Goal: Find specific page/section: Find specific page/section

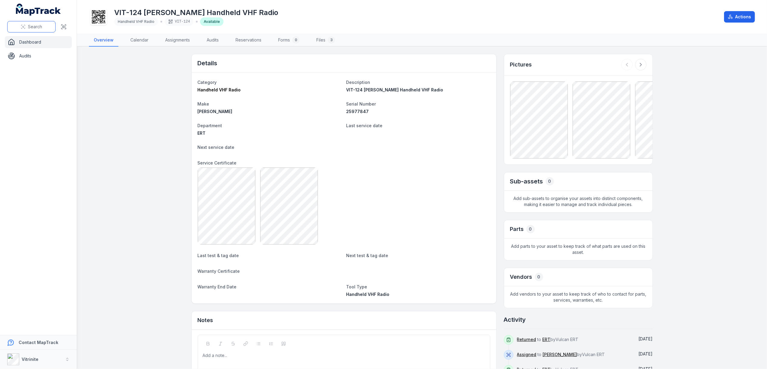
click at [31, 27] on span "Search" at bounding box center [35, 27] width 14 height 6
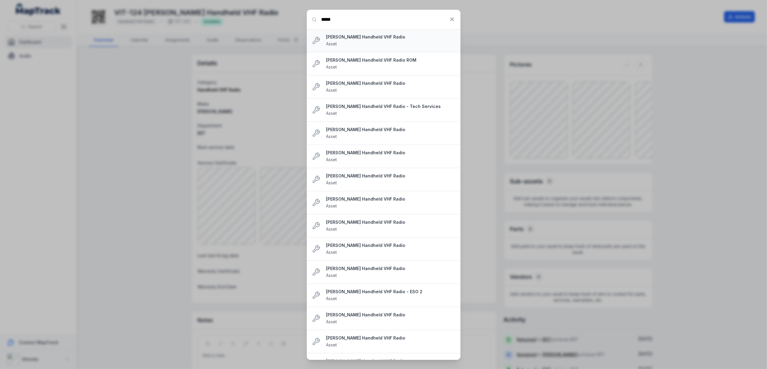
type input "*****"
click at [356, 42] on div "[PERSON_NAME] Handheld VHF Radio Asset" at bounding box center [390, 40] width 129 height 13
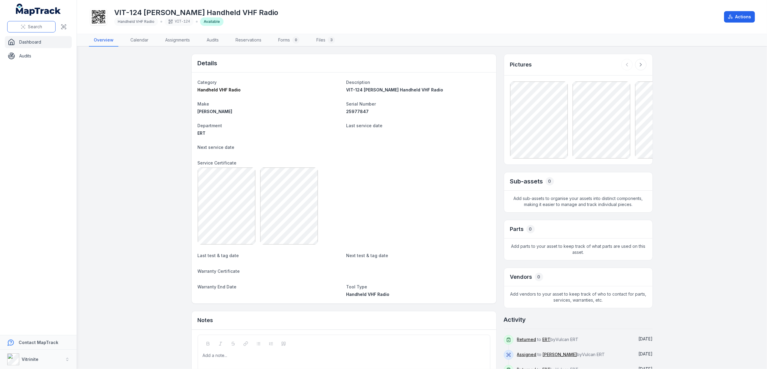
click at [25, 25] on icon at bounding box center [23, 26] width 5 height 5
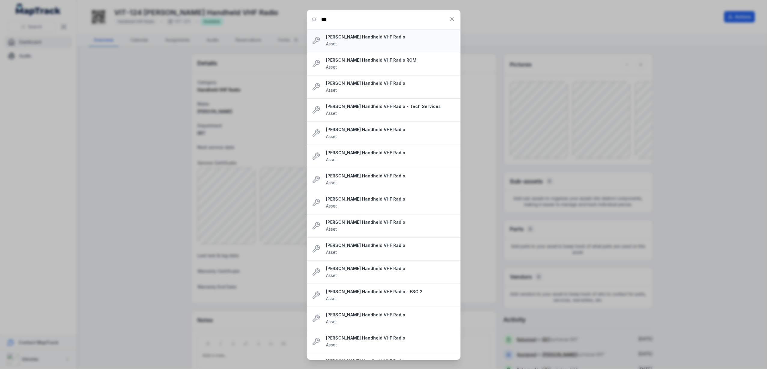
type input "*****"
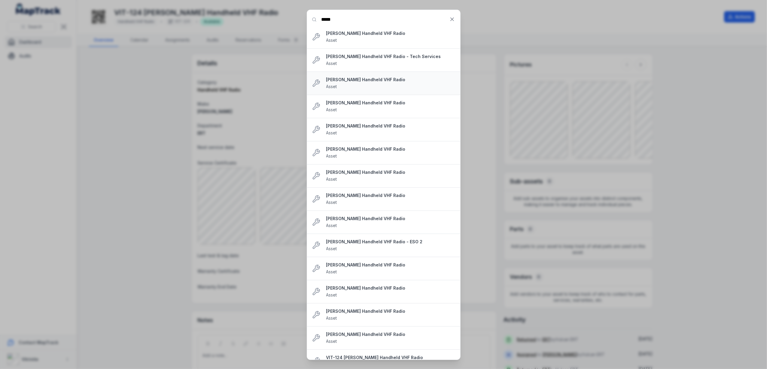
scroll to position [120, 0]
click at [343, 175] on div "Tait Handheld VHF Radio - ESO 2 Asset" at bounding box center [390, 174] width 129 height 13
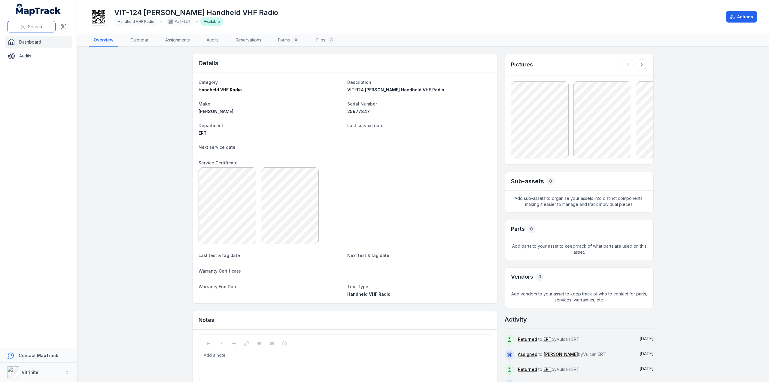
click at [27, 29] on button "Search" at bounding box center [31, 26] width 48 height 11
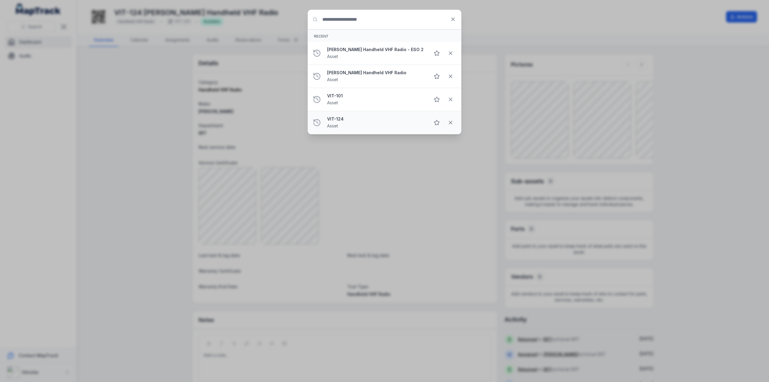
click at [349, 126] on div "VIT-124 Asset" at bounding box center [376, 122] width 98 height 13
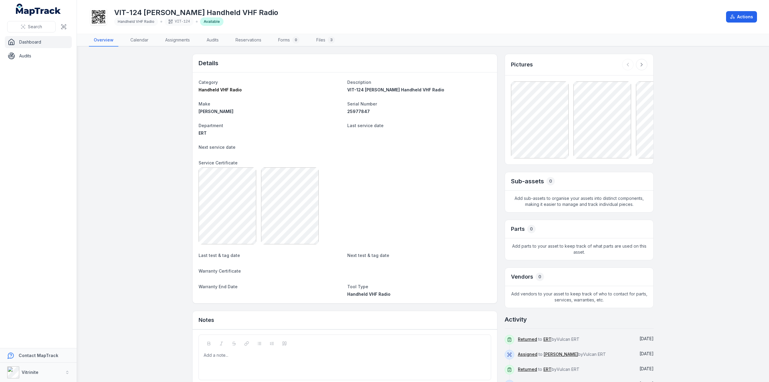
scroll to position [46, 0]
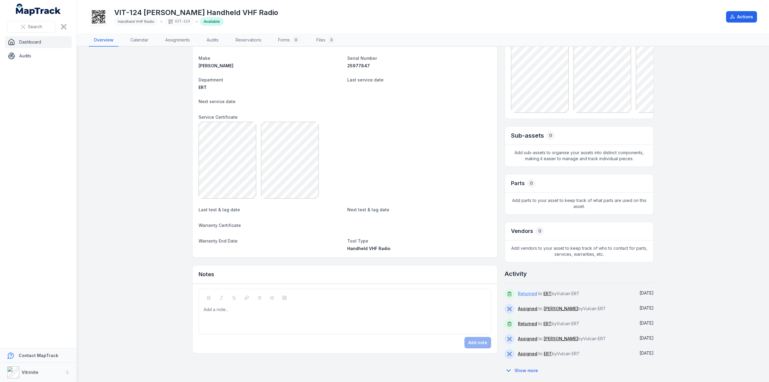
click at [533, 291] on link "Returned" at bounding box center [527, 294] width 19 height 6
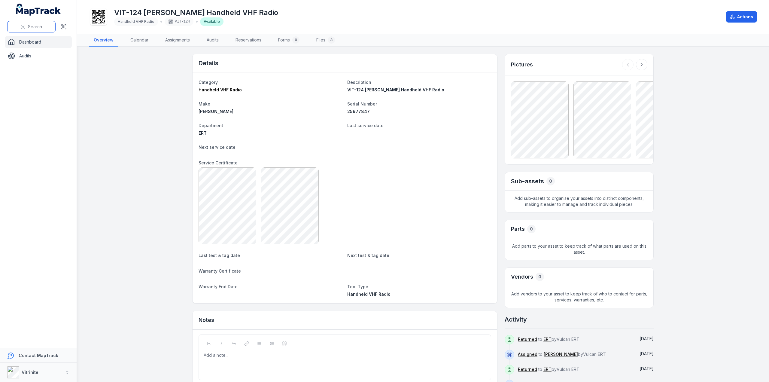
click at [20, 27] on button "Search" at bounding box center [31, 26] width 48 height 11
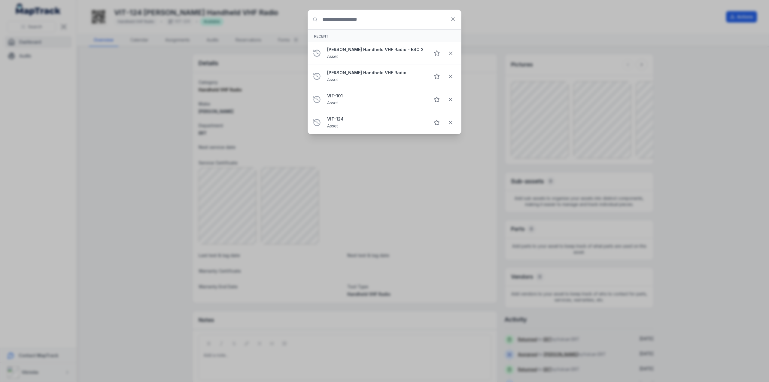
click at [385, 21] on input "Search for anything" at bounding box center [384, 19] width 153 height 19
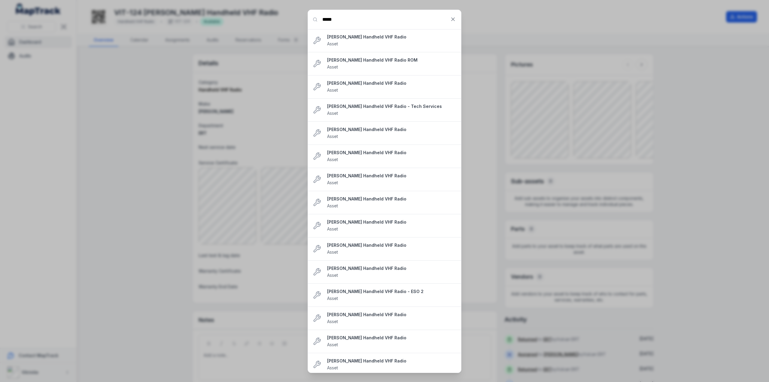
type input "*****"
click at [364, 37] on strong "[PERSON_NAME] Handheld VHF Radio" at bounding box center [391, 37] width 129 height 6
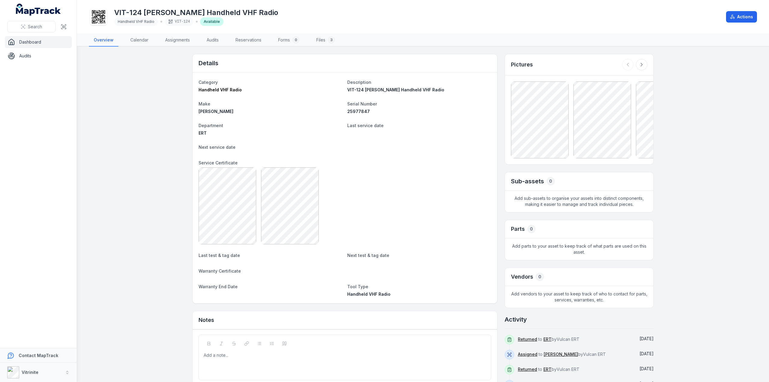
click at [310, 83] on dt "Category" at bounding box center [271, 81] width 144 height 7
click at [206, 23] on div "Available" at bounding box center [211, 21] width 23 height 8
click at [24, 39] on link "Dashboard" at bounding box center [38, 42] width 67 height 12
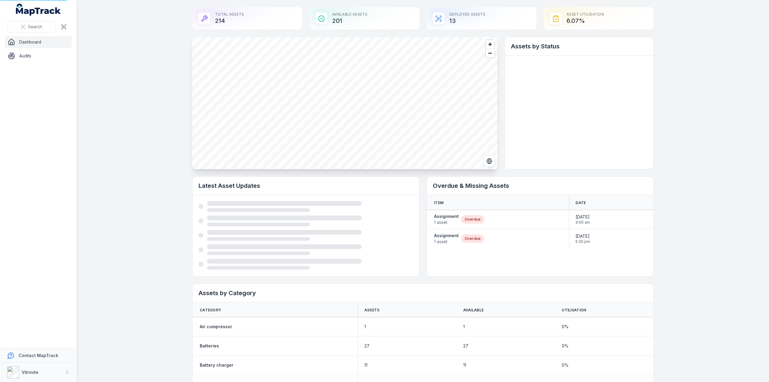
click at [24, 41] on link "Dashboard" at bounding box center [38, 42] width 67 height 12
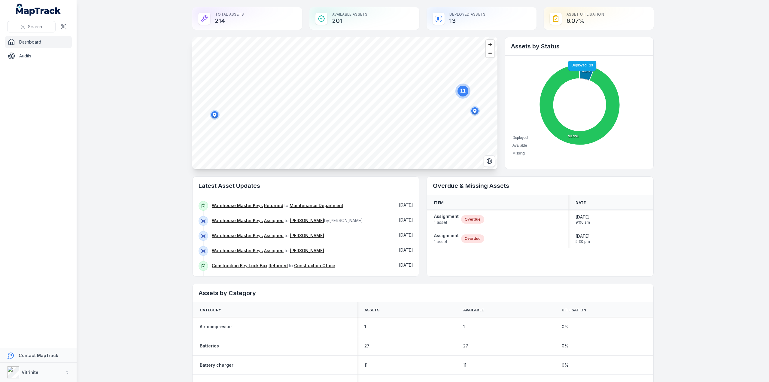
click at [581, 73] on icon at bounding box center [587, 73] width 15 height 16
click at [250, 235] on link "VIT-124 [PERSON_NAME] Handheld VHF Radio" at bounding box center [260, 236] width 96 height 6
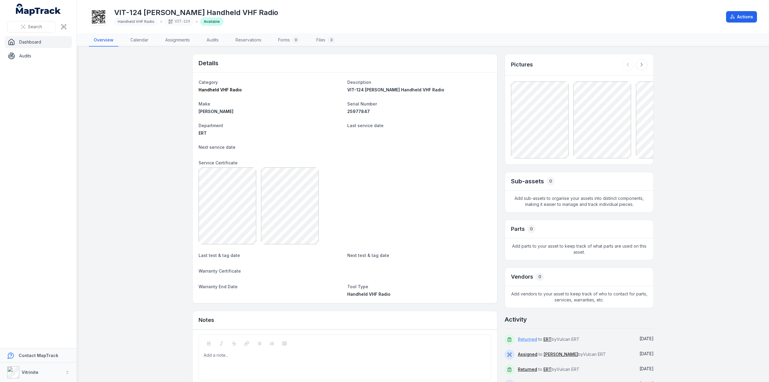
click at [524, 337] on link "Returned" at bounding box center [527, 339] width 19 height 6
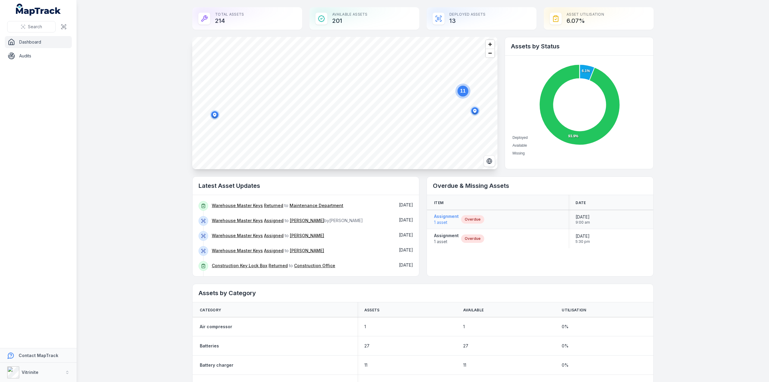
click at [442, 216] on strong "Assignment" at bounding box center [446, 216] width 25 height 6
click at [440, 236] on strong "Assignment" at bounding box center [446, 236] width 25 height 6
click at [462, 96] on circle at bounding box center [463, 91] width 15 height 15
click at [326, 66] on circle at bounding box center [329, 63] width 11 height 11
click at [277, 100] on ellipse "button" at bounding box center [280, 102] width 7 height 7
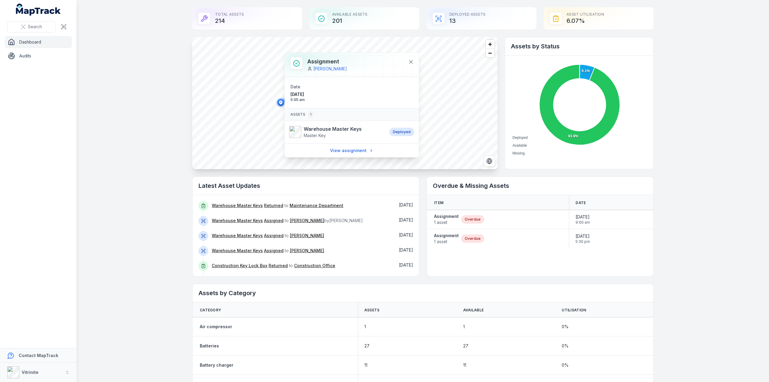
click at [277, 100] on ellipse "button" at bounding box center [280, 102] width 7 height 7
click at [285, 100] on ellipse "button" at bounding box center [287, 100] width 7 height 7
click at [282, 102] on icon "button" at bounding box center [288, 101] width 12 height 12
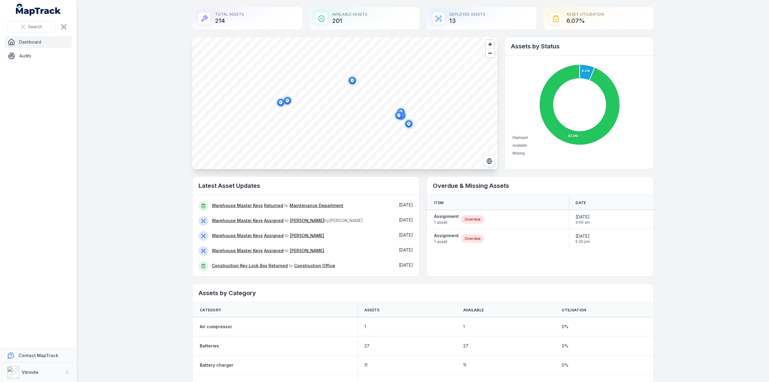
click at [353, 82] on ellipse "button" at bounding box center [352, 80] width 7 height 7
click at [352, 81] on ellipse "button" at bounding box center [352, 80] width 7 height 7
click at [488, 44] on span "Zoom in" at bounding box center [490, 44] width 9 height 9
click at [488, 43] on span "Zoom in" at bounding box center [490, 44] width 9 height 9
click at [307, 90] on ellipse "button" at bounding box center [310, 92] width 7 height 7
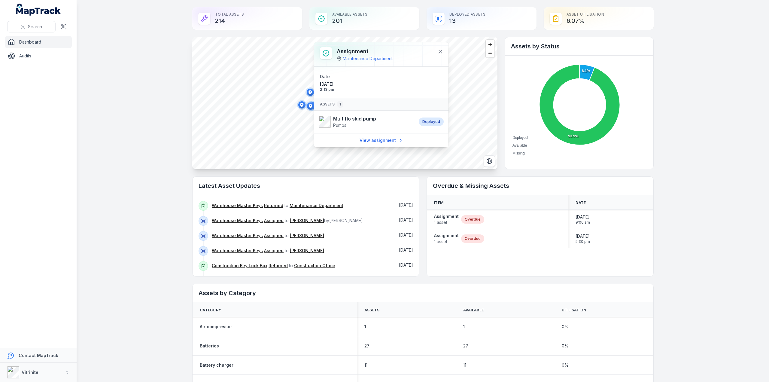
click at [307, 90] on ellipse "button" at bounding box center [310, 92] width 7 height 7
click at [298, 103] on ellipse "button" at bounding box center [301, 104] width 7 height 7
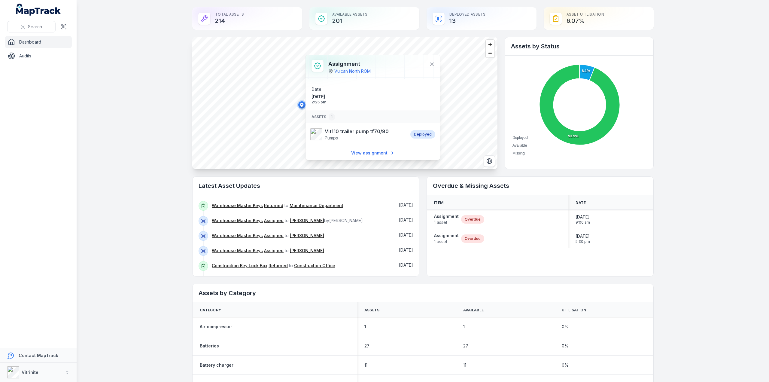
click at [298, 103] on ellipse "button" at bounding box center [301, 104] width 7 height 7
click at [307, 107] on ellipse "button" at bounding box center [310, 105] width 7 height 7
click at [315, 105] on circle "button" at bounding box center [313, 106] width 10 height 10
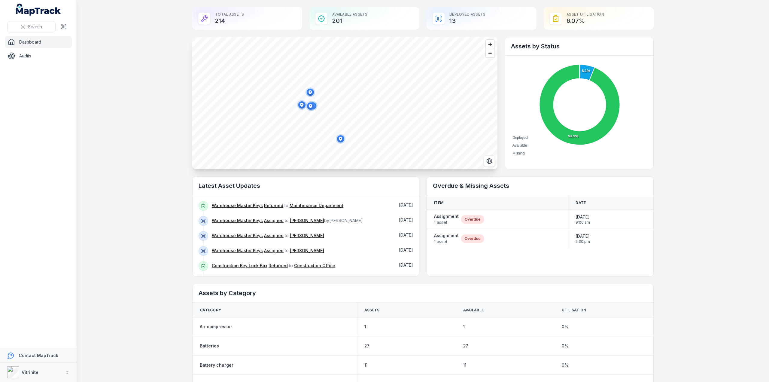
click at [340, 141] on ellipse "button" at bounding box center [340, 138] width 7 height 7
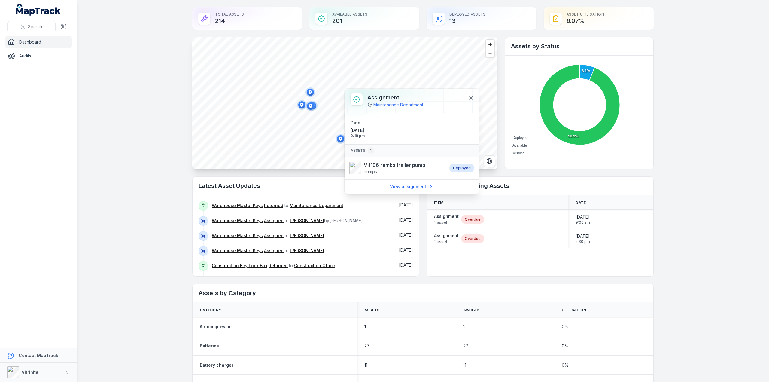
click at [340, 141] on ellipse "button" at bounding box center [340, 138] width 7 height 7
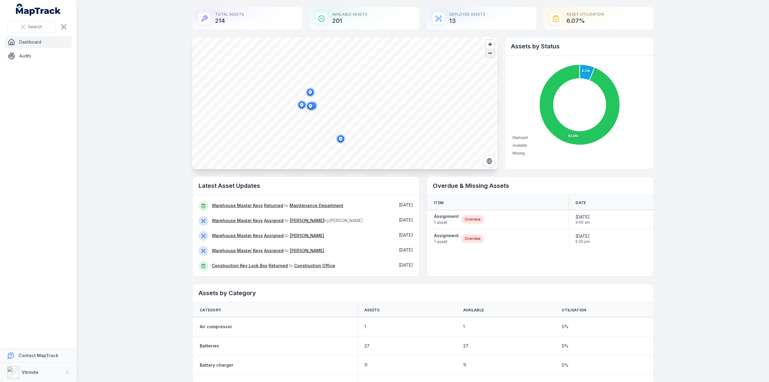
click at [489, 54] on span "Zoom out" at bounding box center [490, 53] width 9 height 8
click at [252, 140] on ellipse "button" at bounding box center [255, 142] width 7 height 7
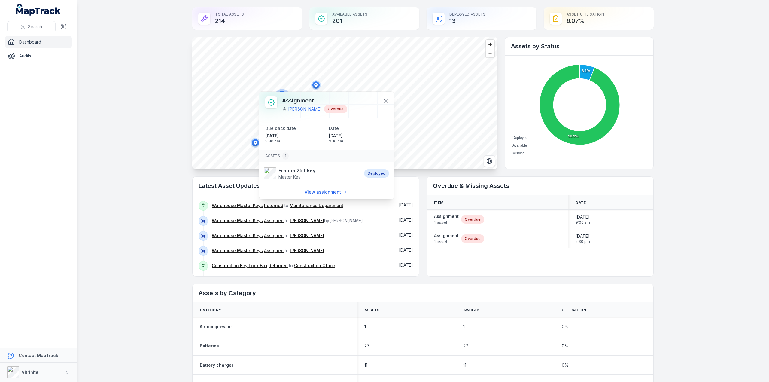
click at [252, 140] on ellipse "button" at bounding box center [255, 142] width 7 height 7
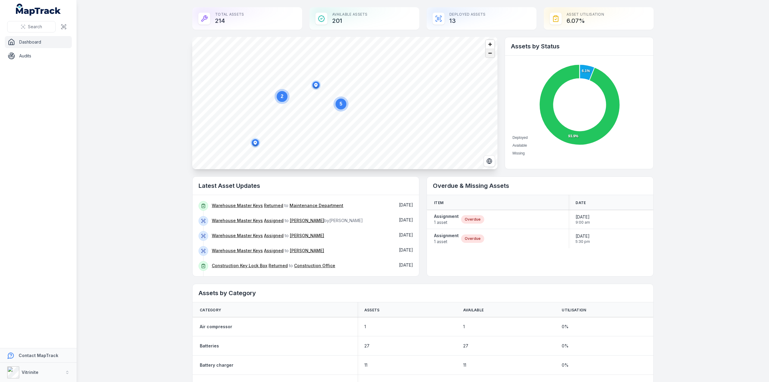
click at [489, 53] on span "Zoom out" at bounding box center [490, 53] width 9 height 8
